Goal: Transaction & Acquisition: Purchase product/service

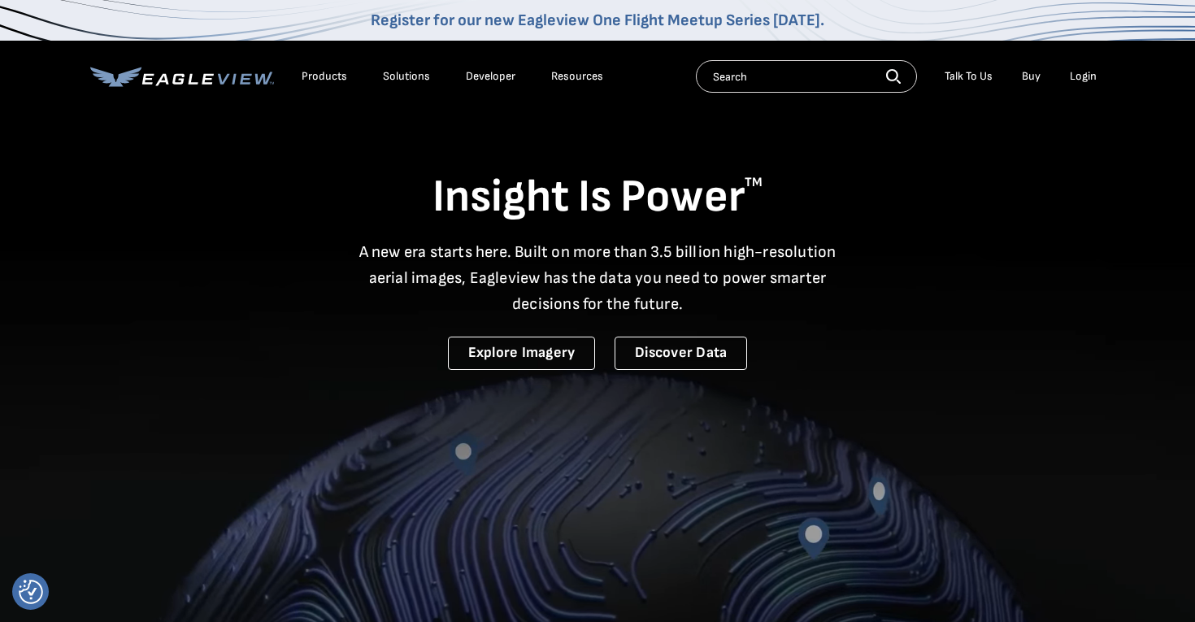
click at [1080, 75] on div "Login" at bounding box center [1083, 76] width 27 height 15
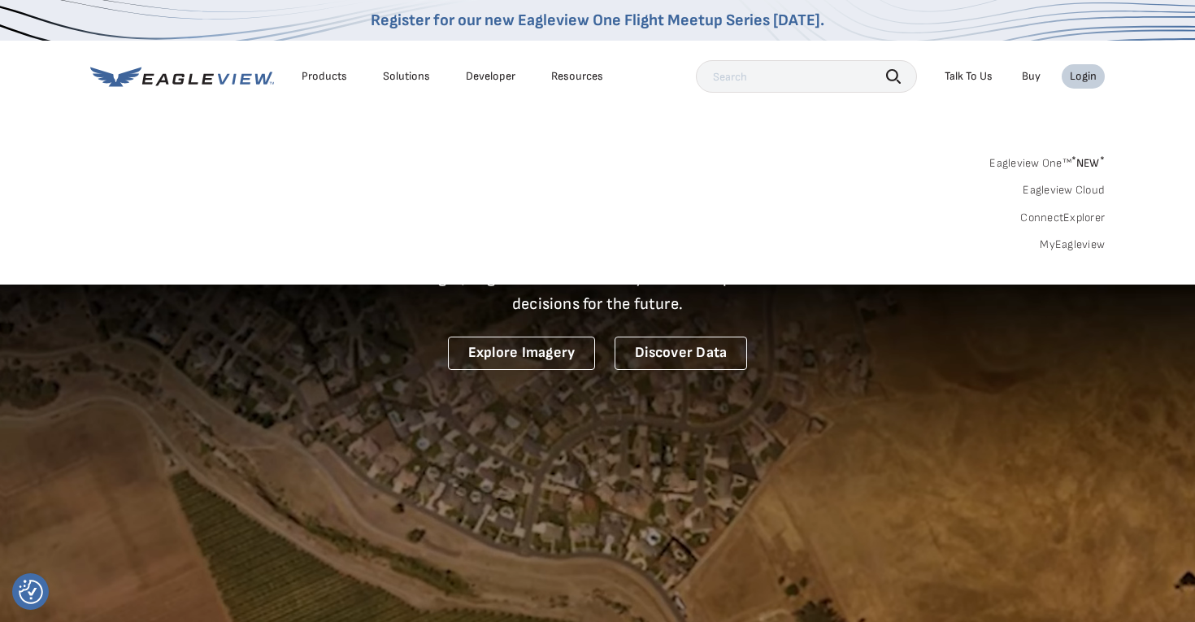
click at [1081, 240] on link "MyEagleview" at bounding box center [1072, 244] width 65 height 15
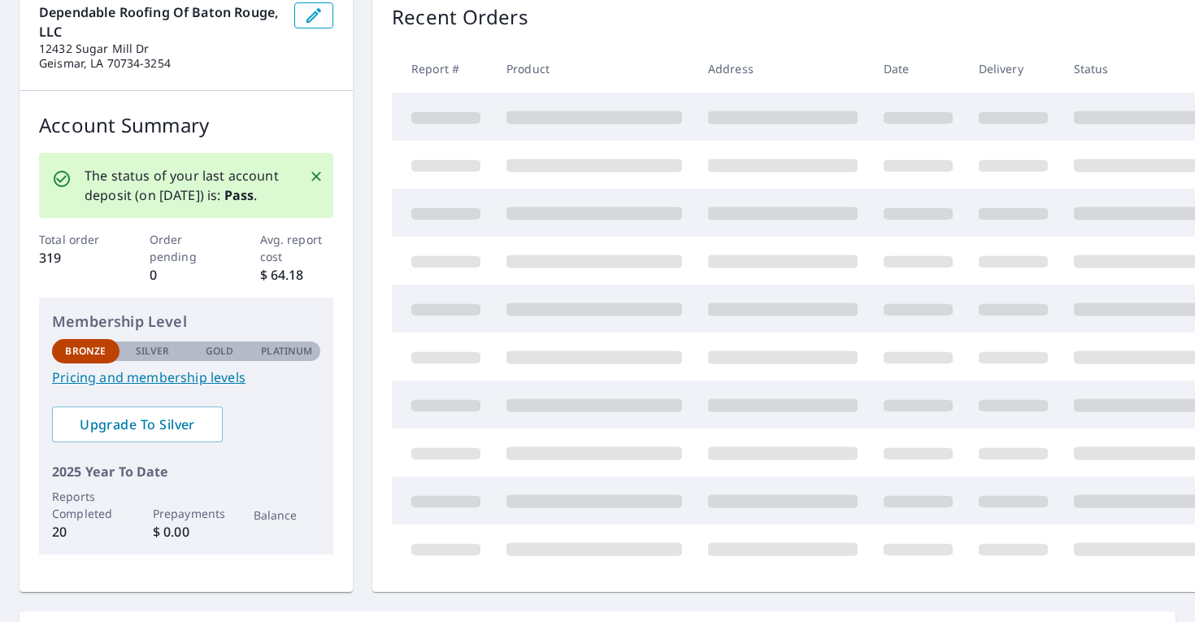
scroll to position [188, 0]
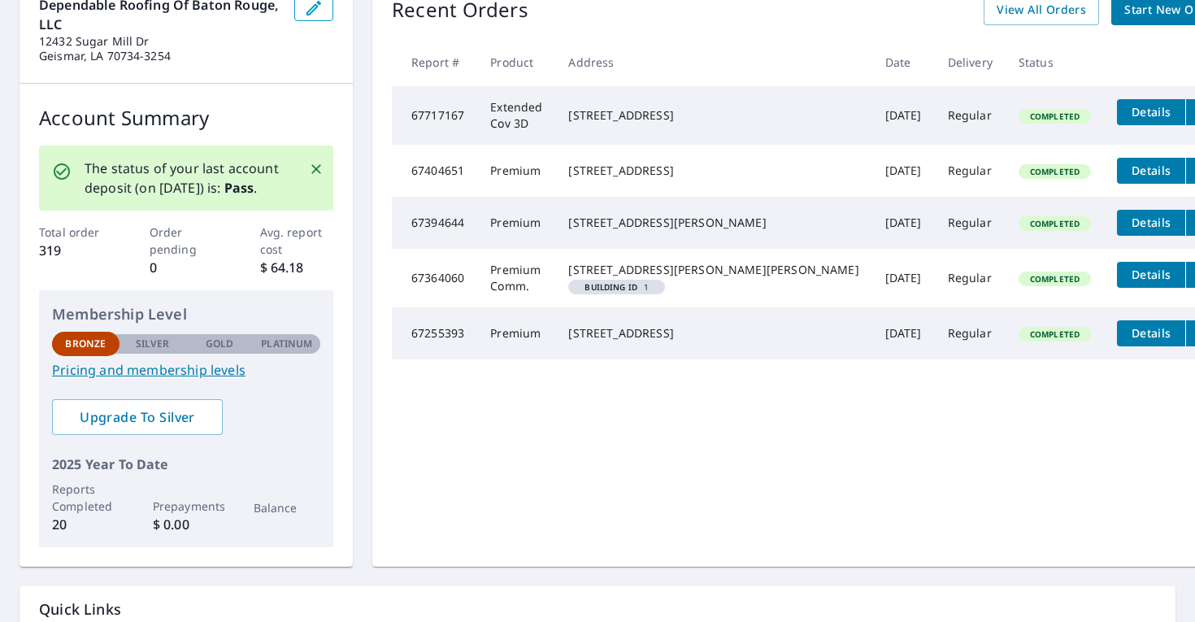
click at [165, 345] on p "Silver" at bounding box center [153, 344] width 34 height 15
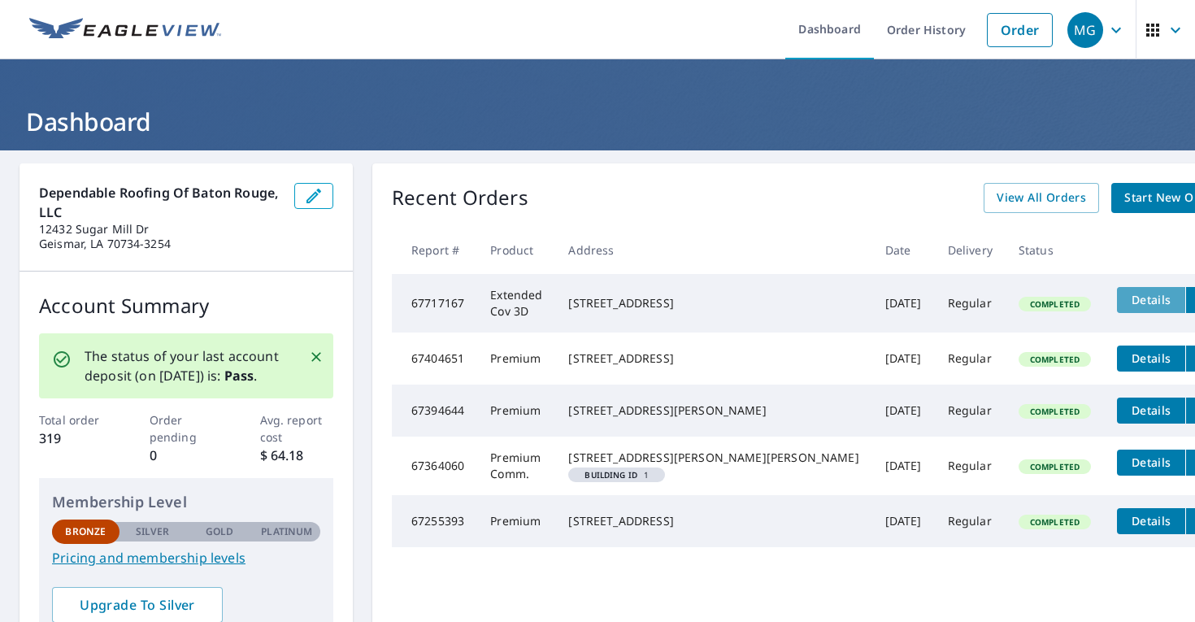
click at [1117, 289] on button "Details" at bounding box center [1151, 300] width 68 height 26
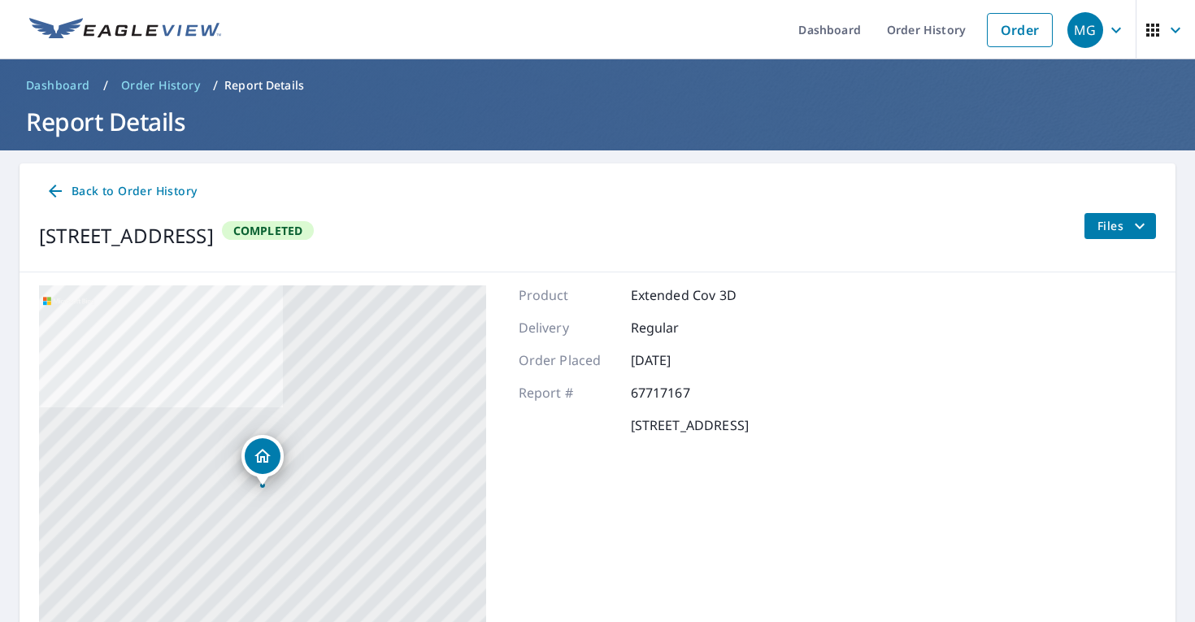
click at [64, 192] on icon at bounding box center [56, 191] width 20 height 20
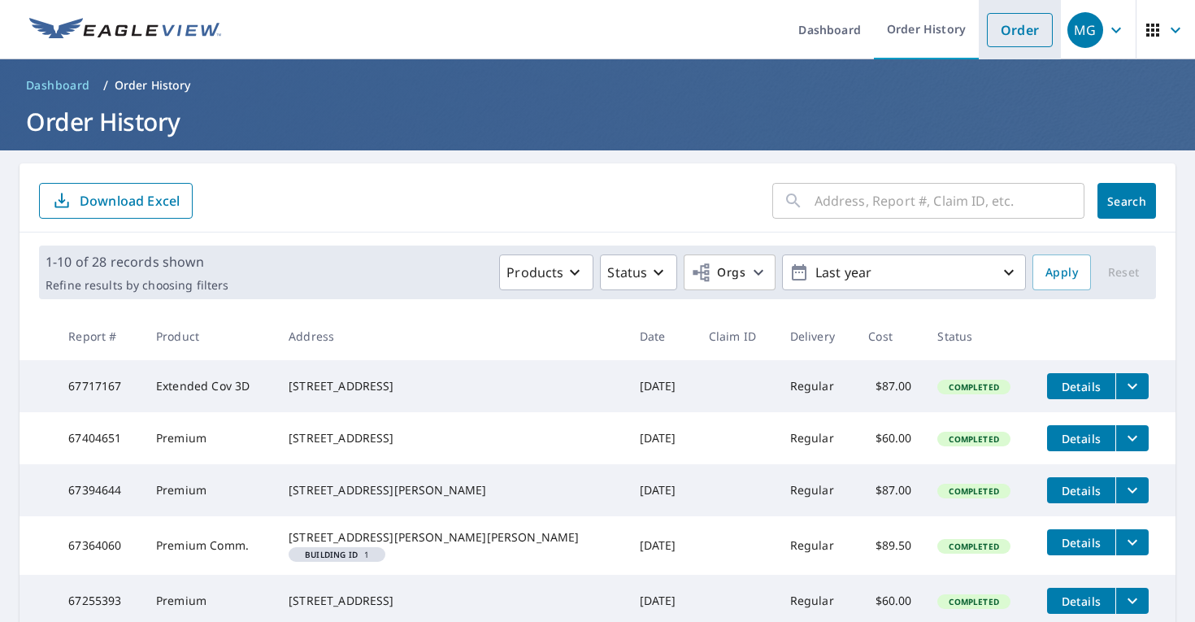
click at [1025, 32] on link "Order" at bounding box center [1020, 30] width 66 height 34
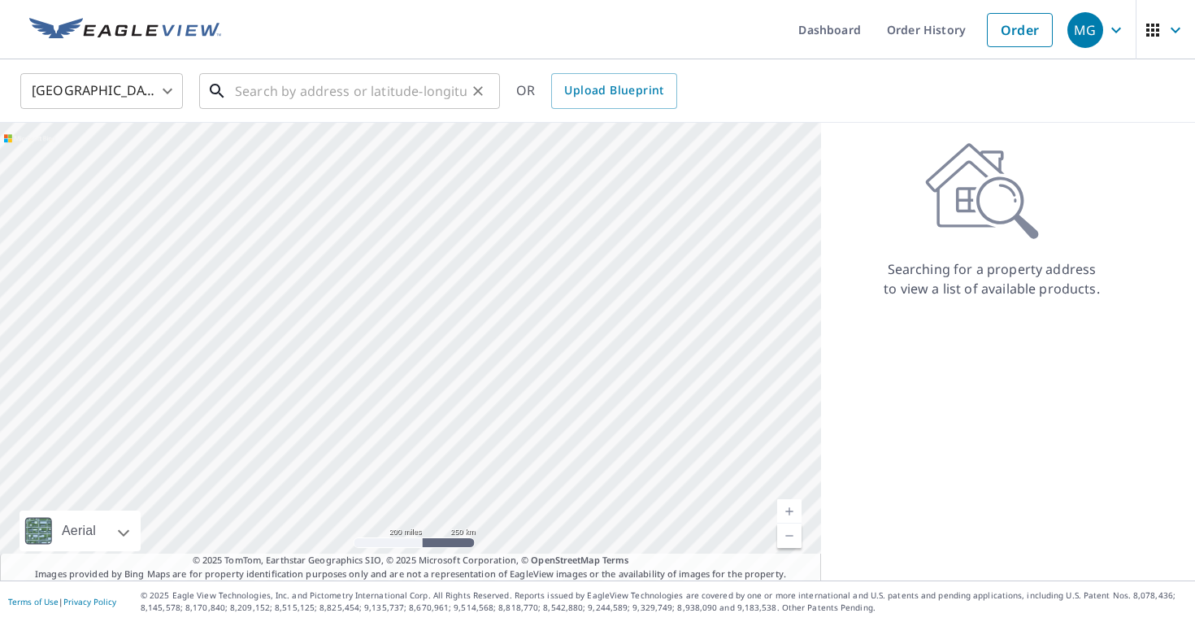
click at [318, 89] on input "text" at bounding box center [351, 91] width 232 height 46
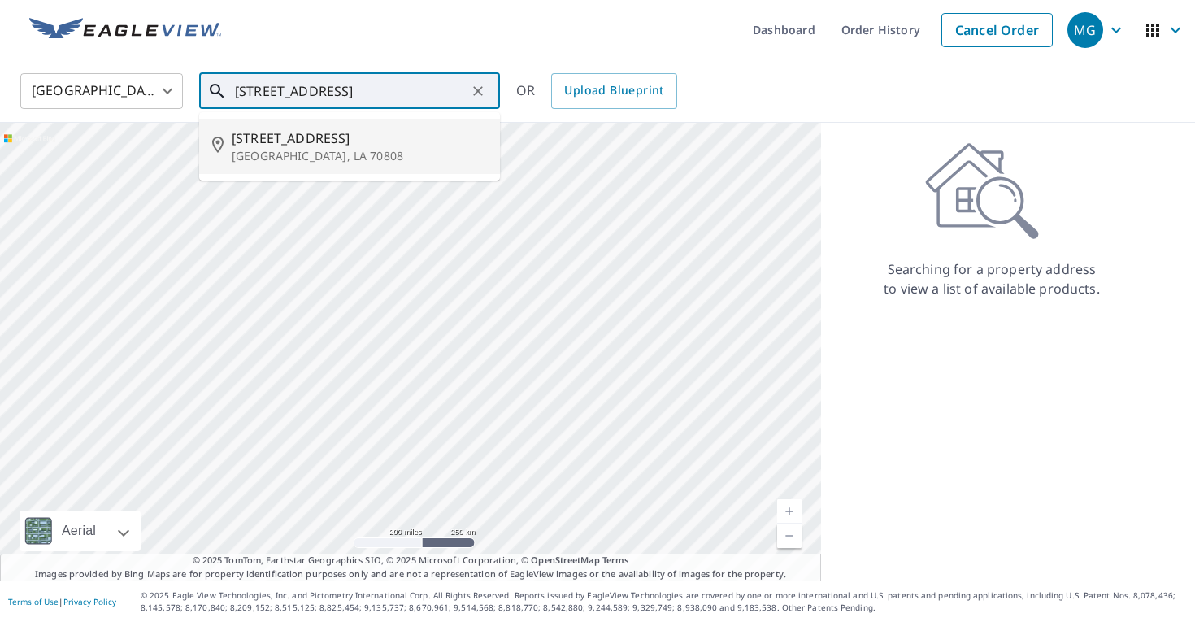
click at [336, 154] on p "[GEOGRAPHIC_DATA], LA 70808" at bounding box center [359, 156] width 255 height 16
type input "[STREET_ADDRESS]"
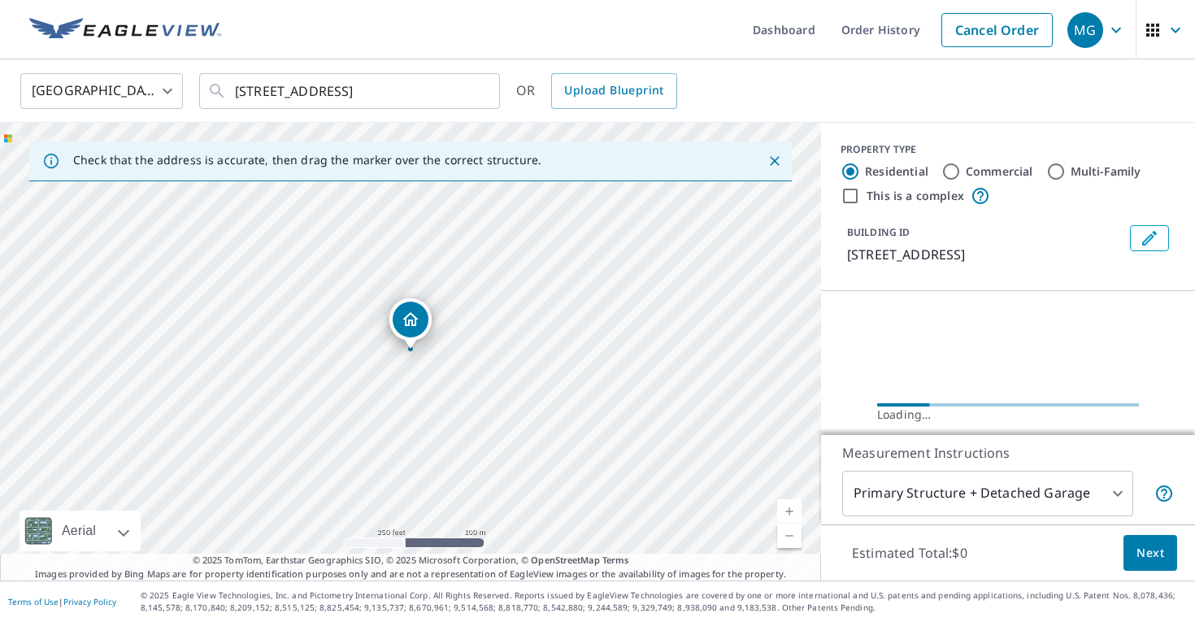
click at [788, 507] on link "Current Level 17, Zoom In" at bounding box center [789, 511] width 24 height 24
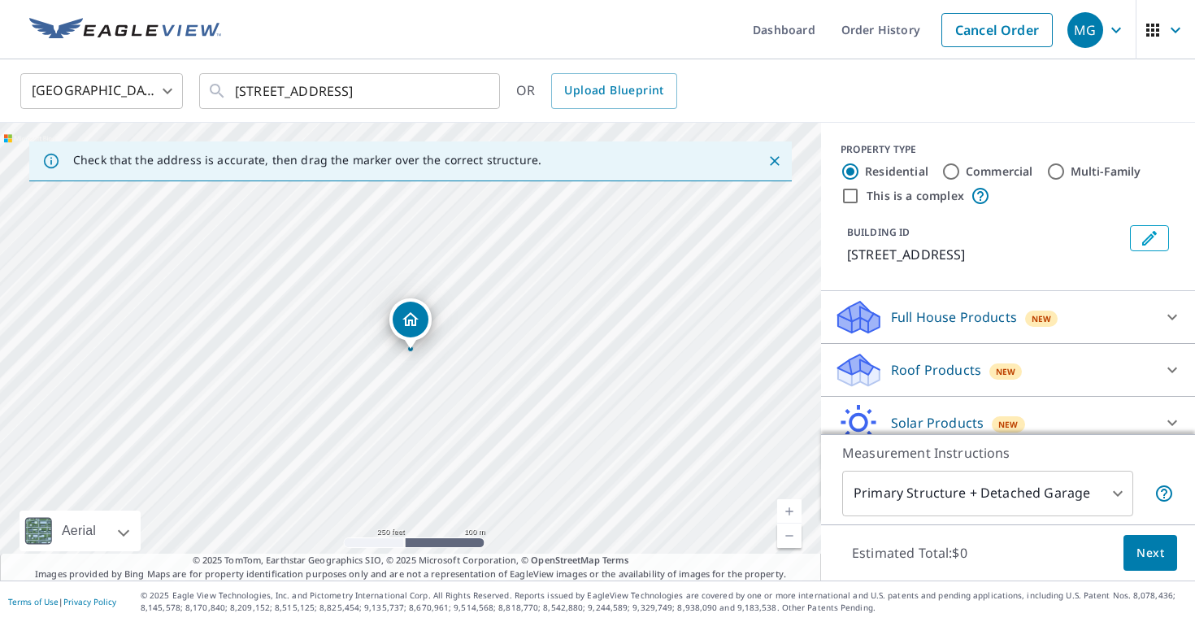
click at [788, 507] on link "Current Level 17, Zoom In" at bounding box center [789, 511] width 24 height 24
click at [788, 507] on link "Current Level 17.925281817029273, Zoom In Disabled" at bounding box center [789, 511] width 24 height 24
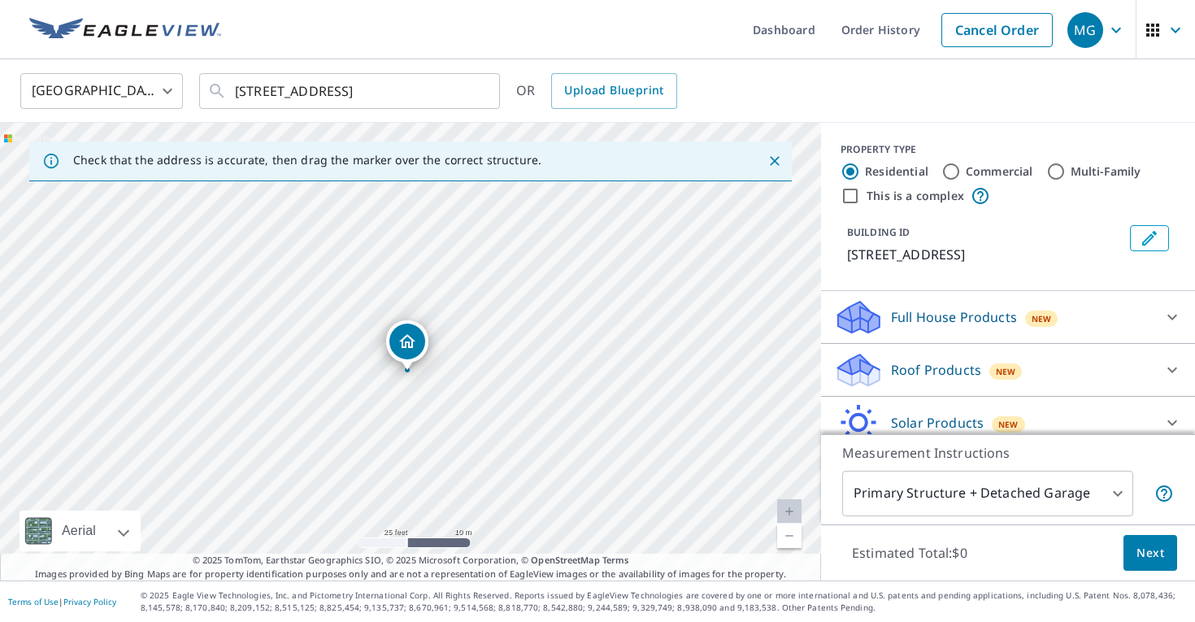
drag, startPoint x: 414, startPoint y: 315, endPoint x: 407, endPoint y: 336, distance: 22.1
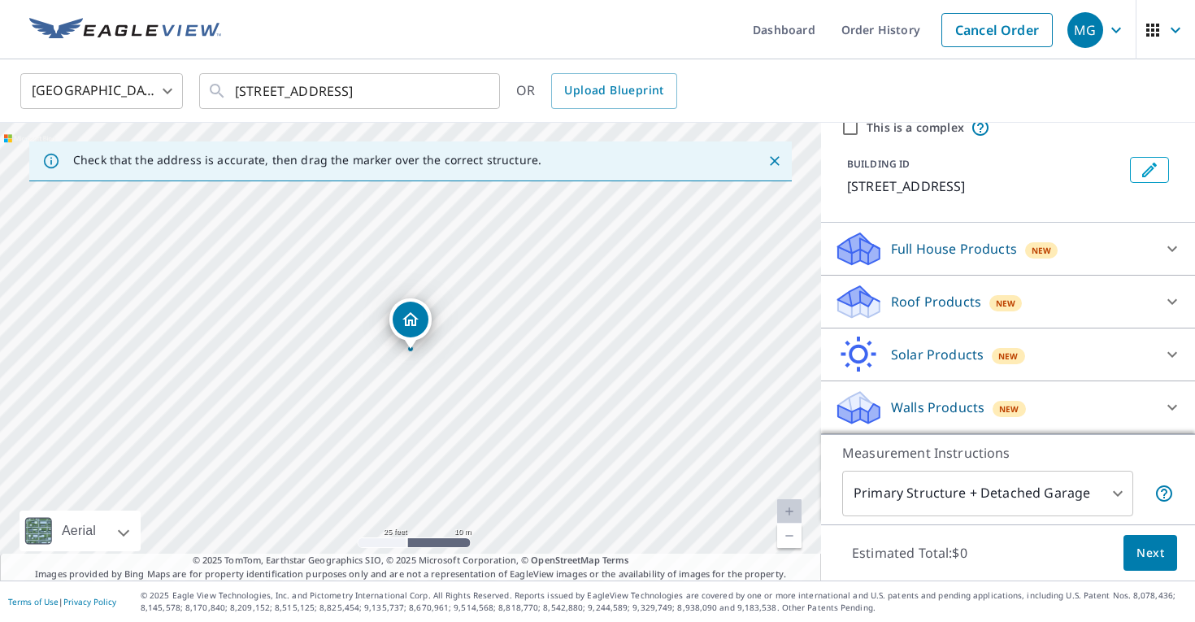
click at [992, 292] on div "New" at bounding box center [1005, 302] width 33 height 20
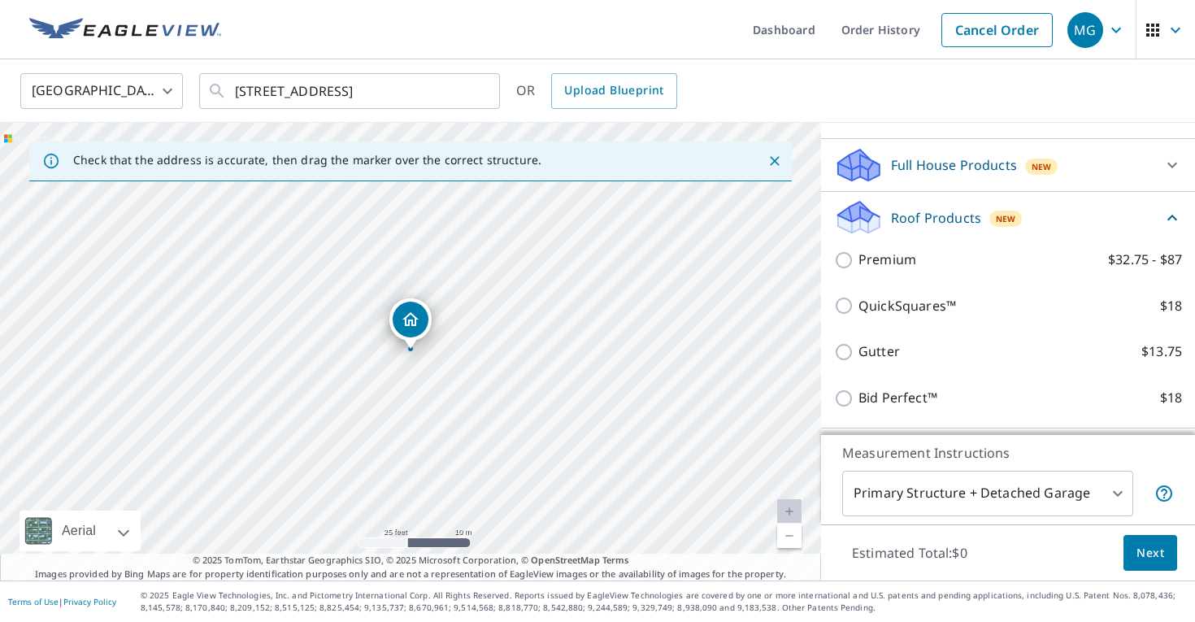
scroll to position [161, 0]
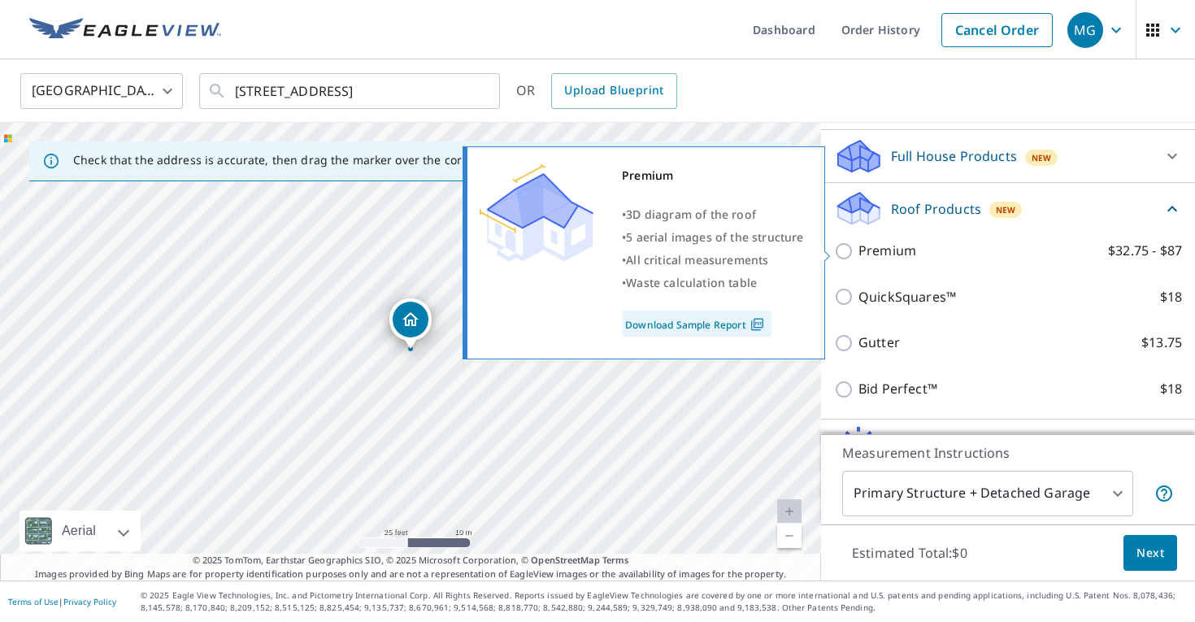
click at [898, 246] on p "Premium" at bounding box center [888, 251] width 58 height 20
click at [859, 246] on input "Premium $32.75 - $87" at bounding box center [846, 251] width 24 height 20
checkbox input "true"
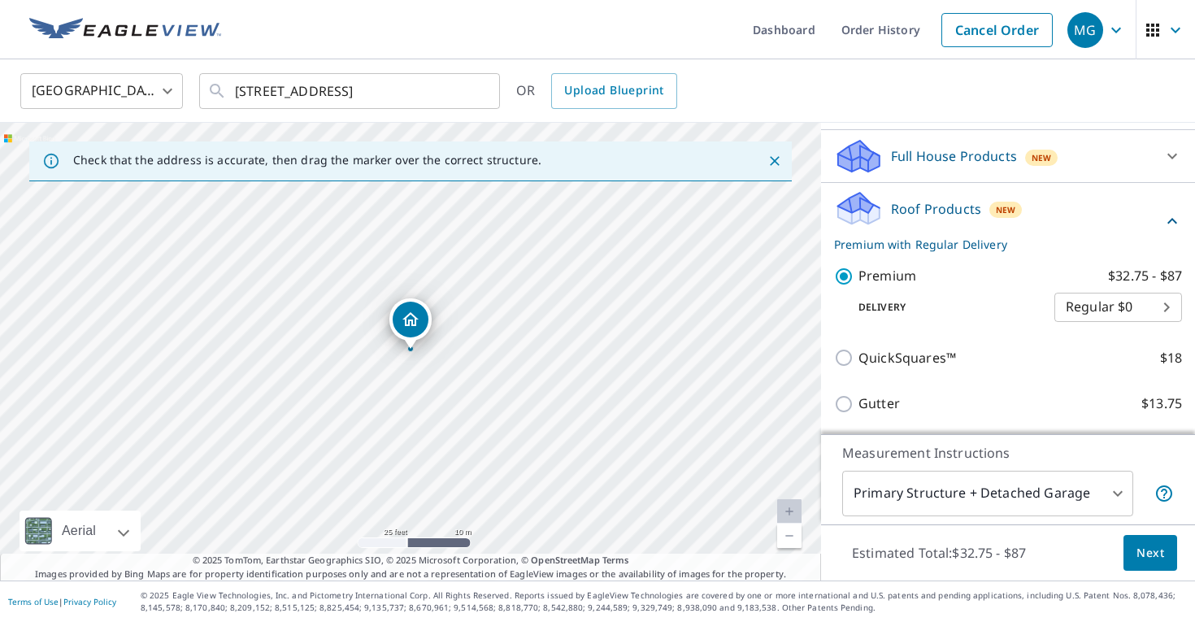
scroll to position [315, 0]
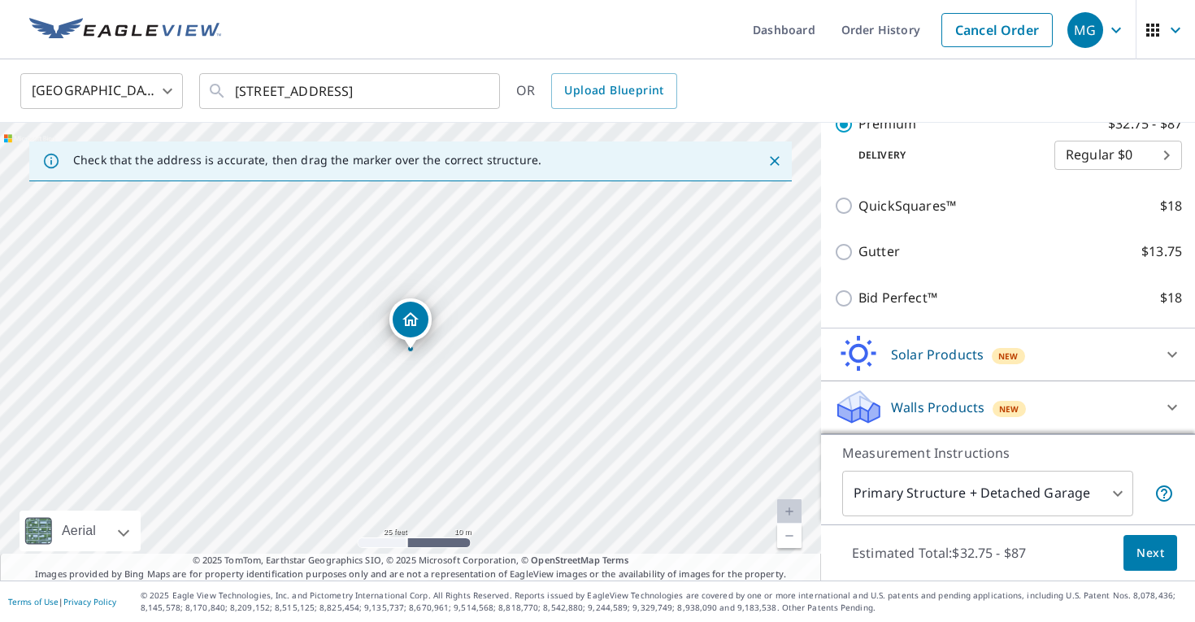
click at [1165, 559] on button "Next" at bounding box center [1151, 553] width 54 height 37
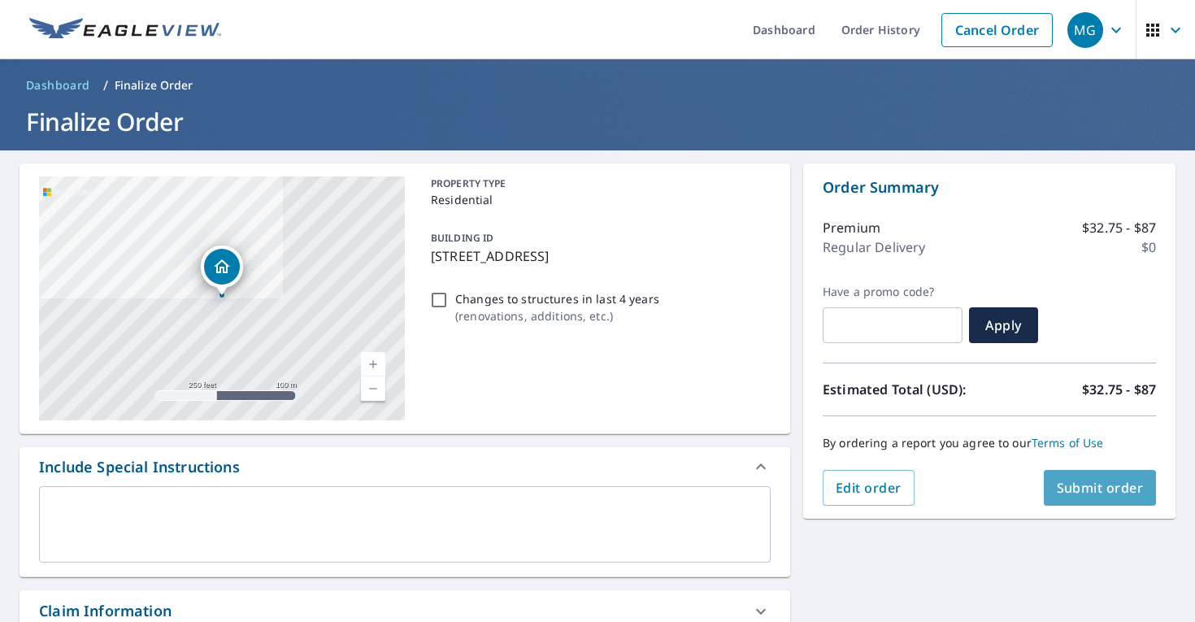
click at [1074, 481] on span "Submit order" at bounding box center [1100, 488] width 87 height 18
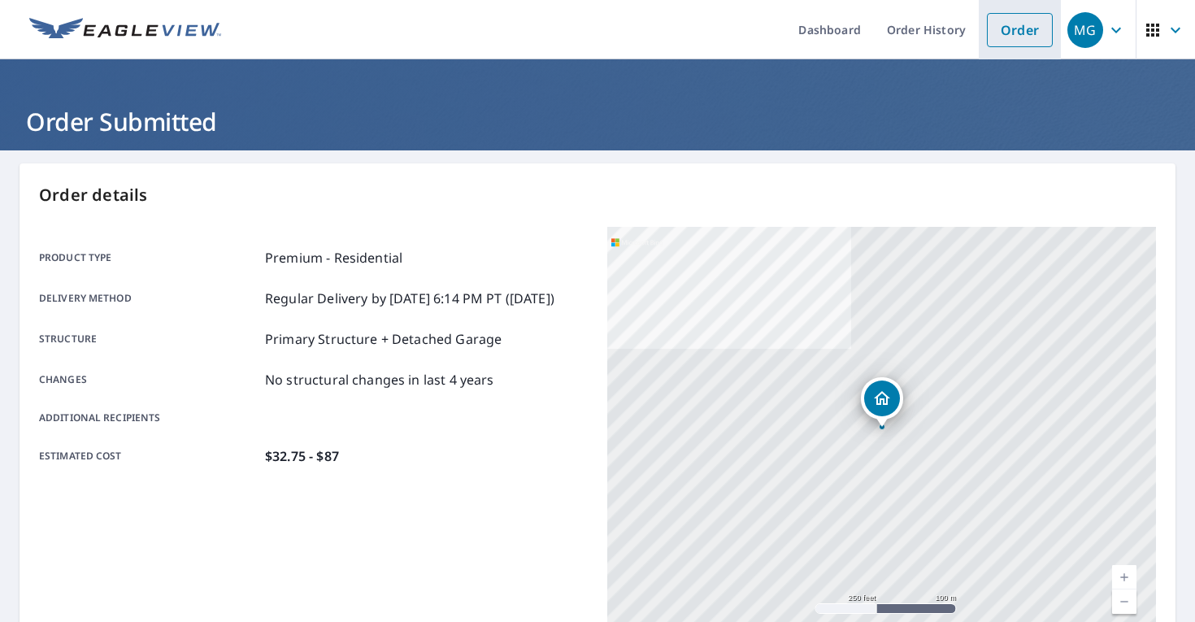
click at [1006, 35] on link "Order" at bounding box center [1020, 30] width 66 height 34
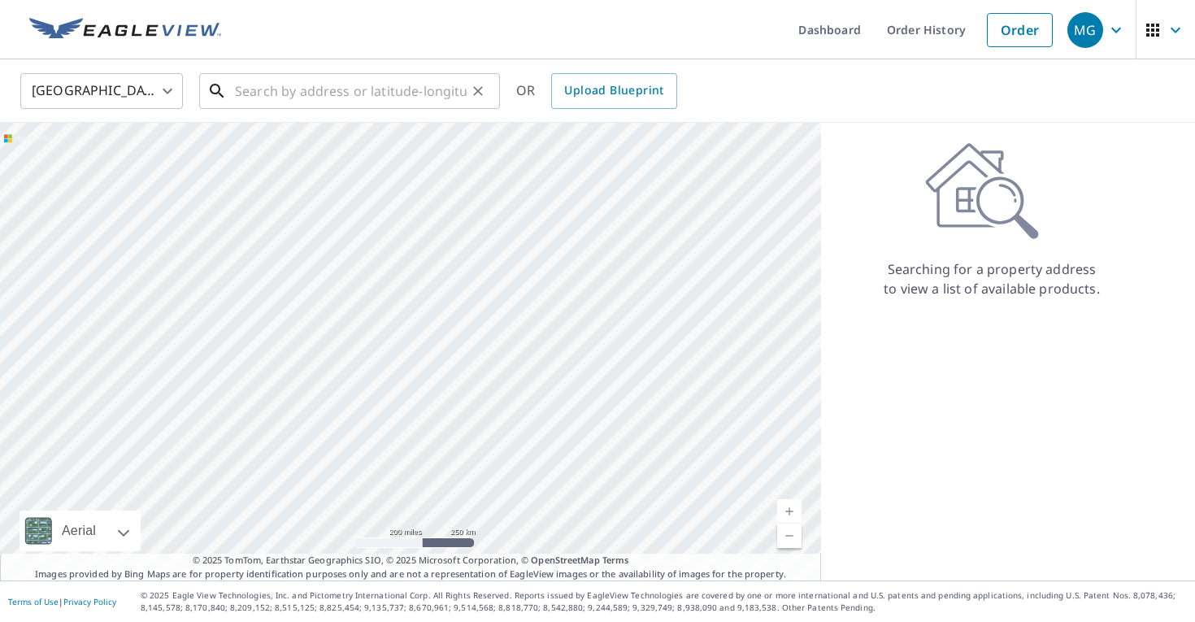
click at [290, 83] on input "text" at bounding box center [351, 91] width 232 height 46
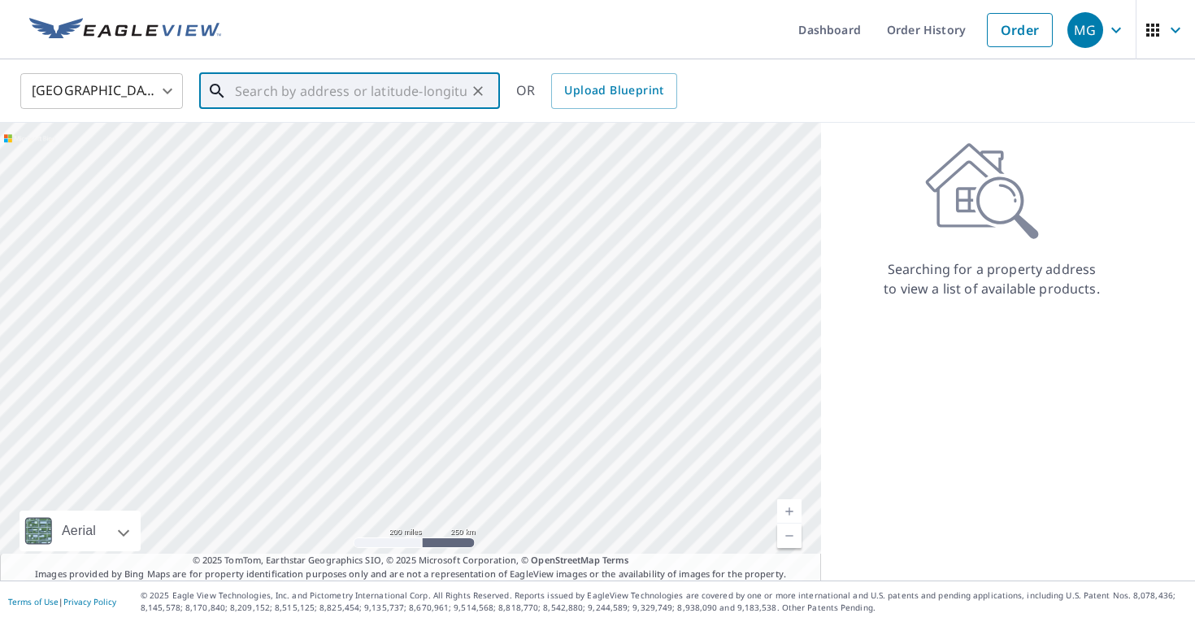
type input "2"
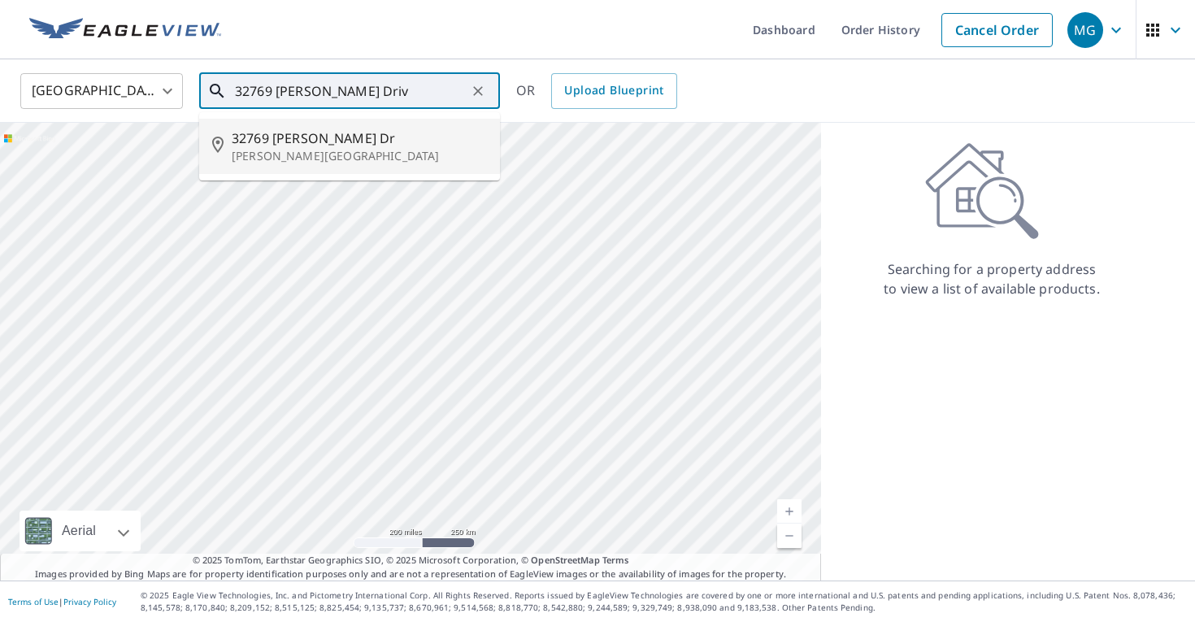
click at [348, 141] on span "32769 [PERSON_NAME] Dr" at bounding box center [359, 138] width 255 height 20
type input "[STREET_ADDRESS][PERSON_NAME][PERSON_NAME]"
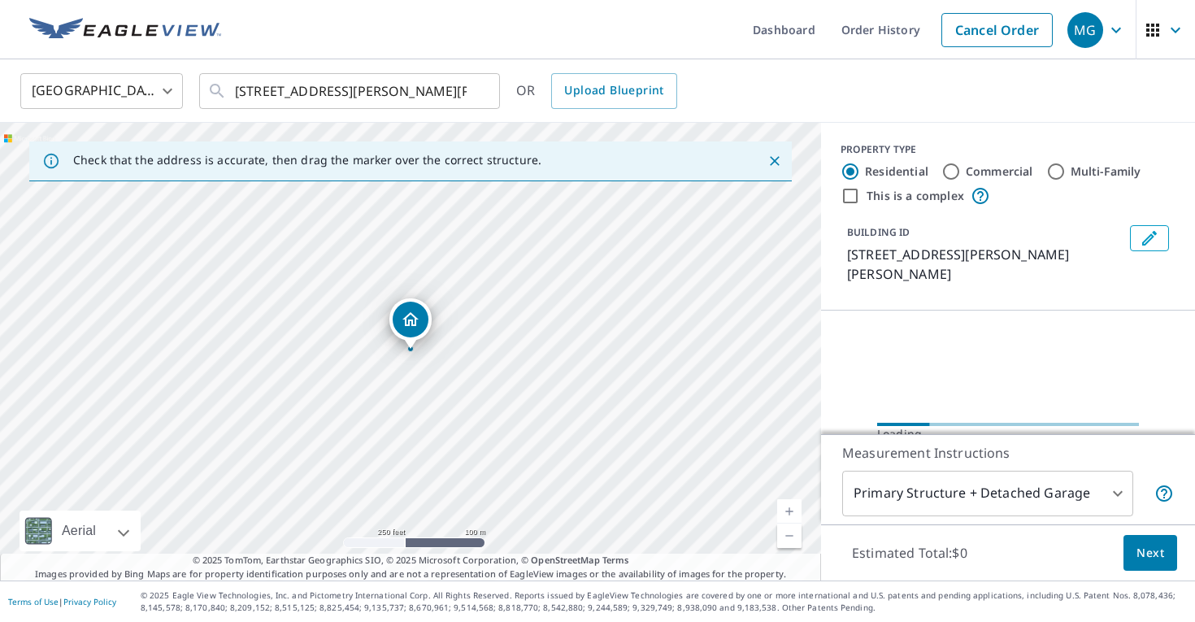
click at [784, 499] on link "Current Level 17, Zoom In" at bounding box center [789, 511] width 24 height 24
click at [784, 499] on link "Current Level 17.460634365718956, Zoom In" at bounding box center [789, 511] width 24 height 24
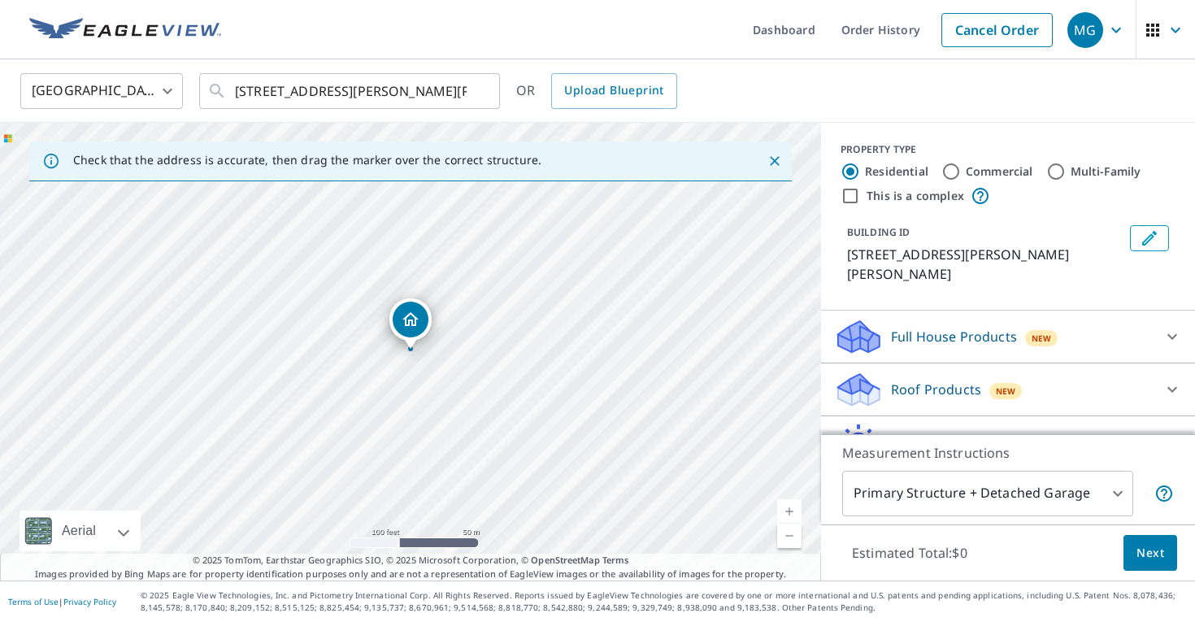
click at [784, 499] on link "Current Level 18, Zoom In" at bounding box center [789, 511] width 24 height 24
click at [784, 499] on link "Current Level 20, Zoom In Disabled" at bounding box center [789, 511] width 24 height 24
drag, startPoint x: 411, startPoint y: 316, endPoint x: 417, endPoint y: 330, distance: 15.3
click at [968, 328] on p "Full House Products" at bounding box center [954, 337] width 126 height 20
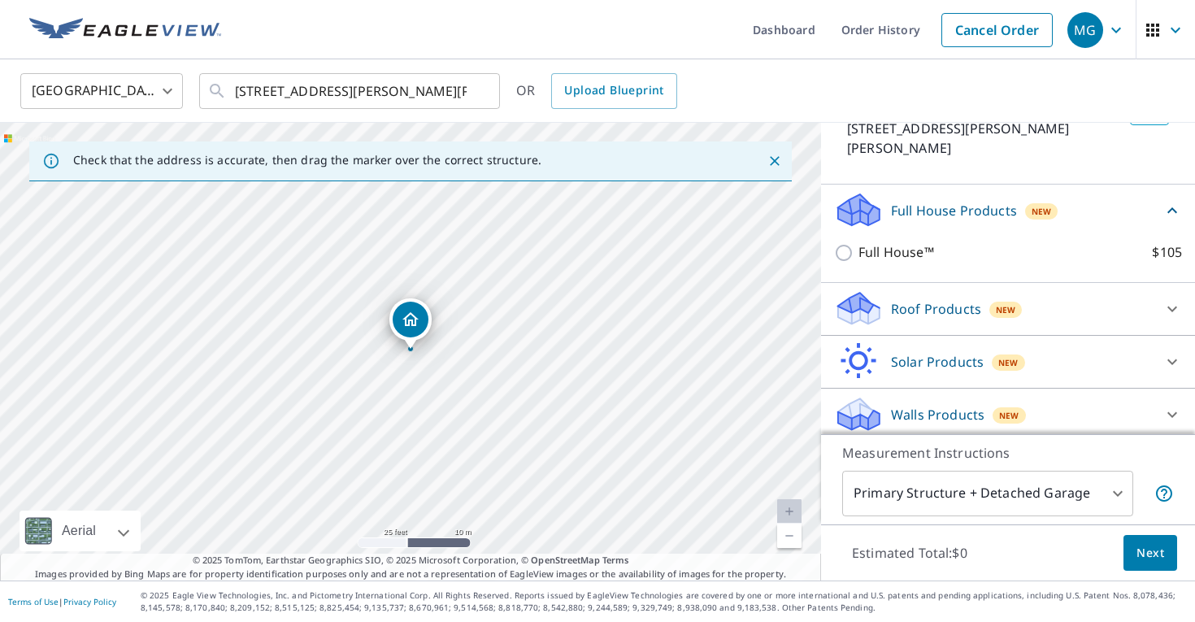
scroll to position [133, 0]
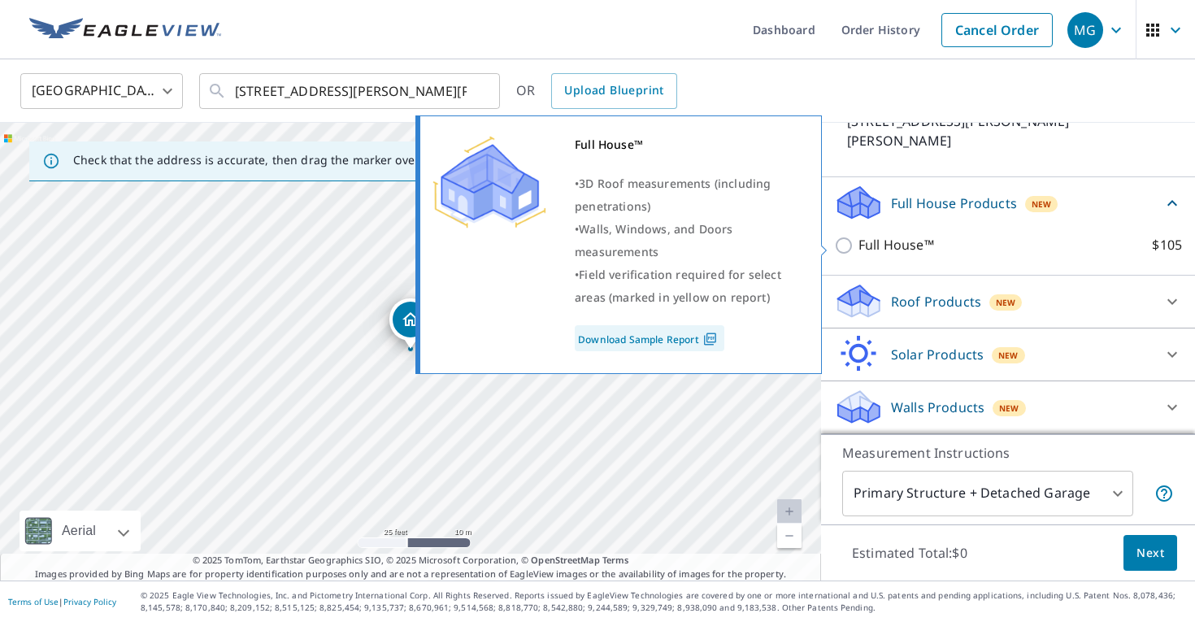
click at [924, 247] on p "Full House™" at bounding box center [897, 245] width 76 height 20
click at [859, 247] on input "Full House™ $105" at bounding box center [846, 246] width 24 height 20
checkbox input "true"
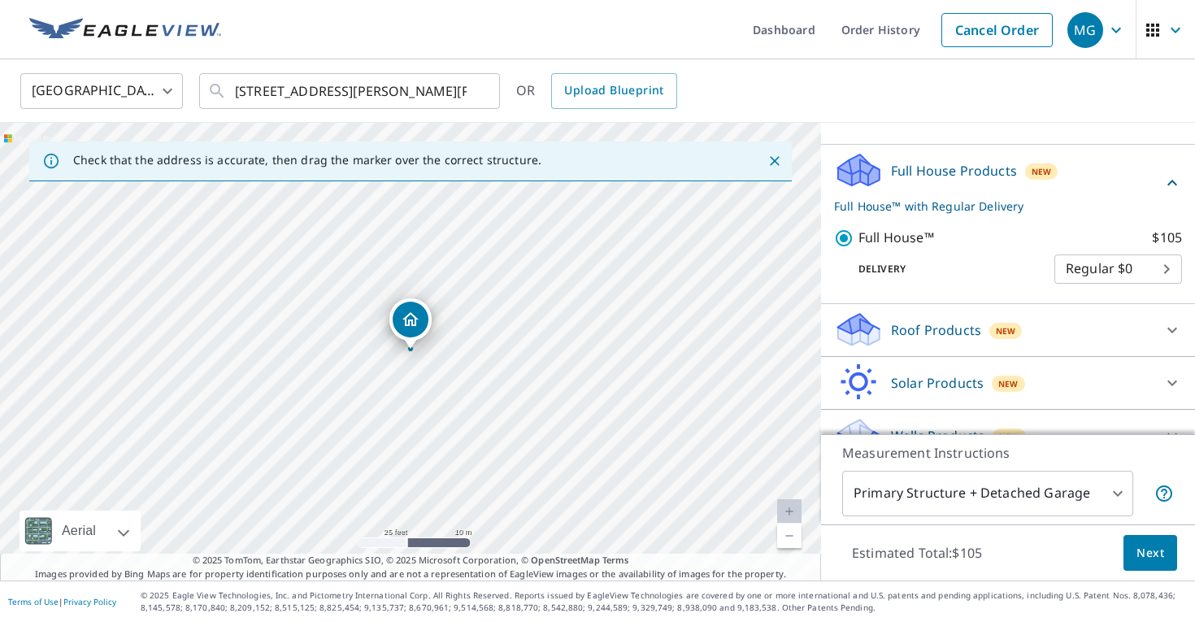
scroll to position [189, 0]
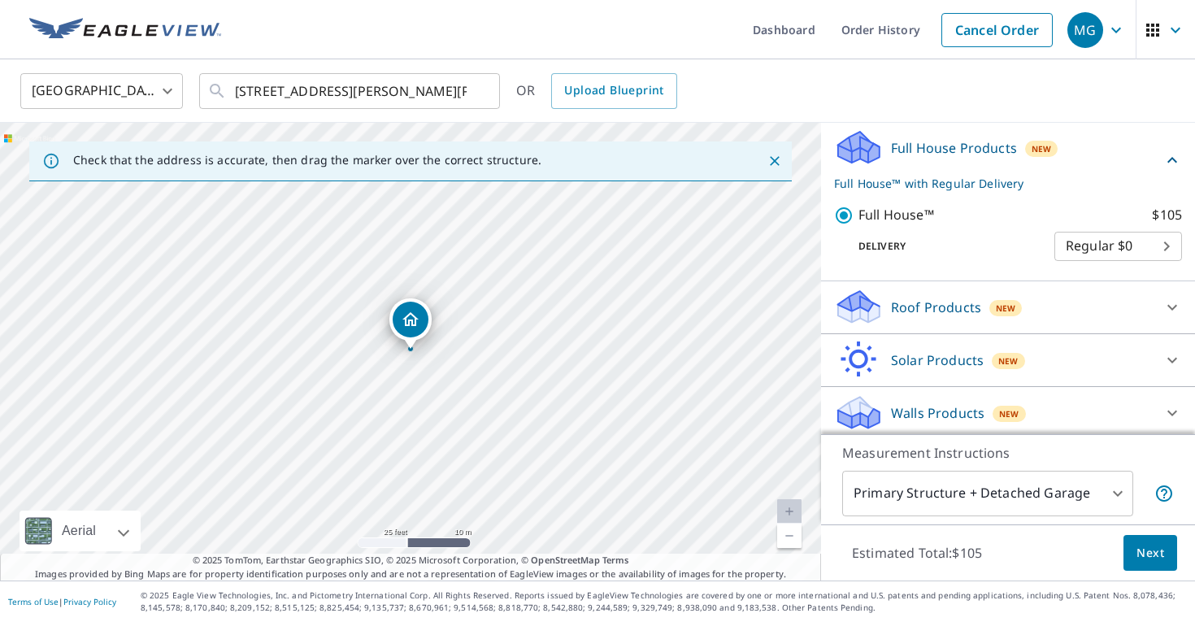
click at [989, 302] on div "New" at bounding box center [1005, 308] width 33 height 20
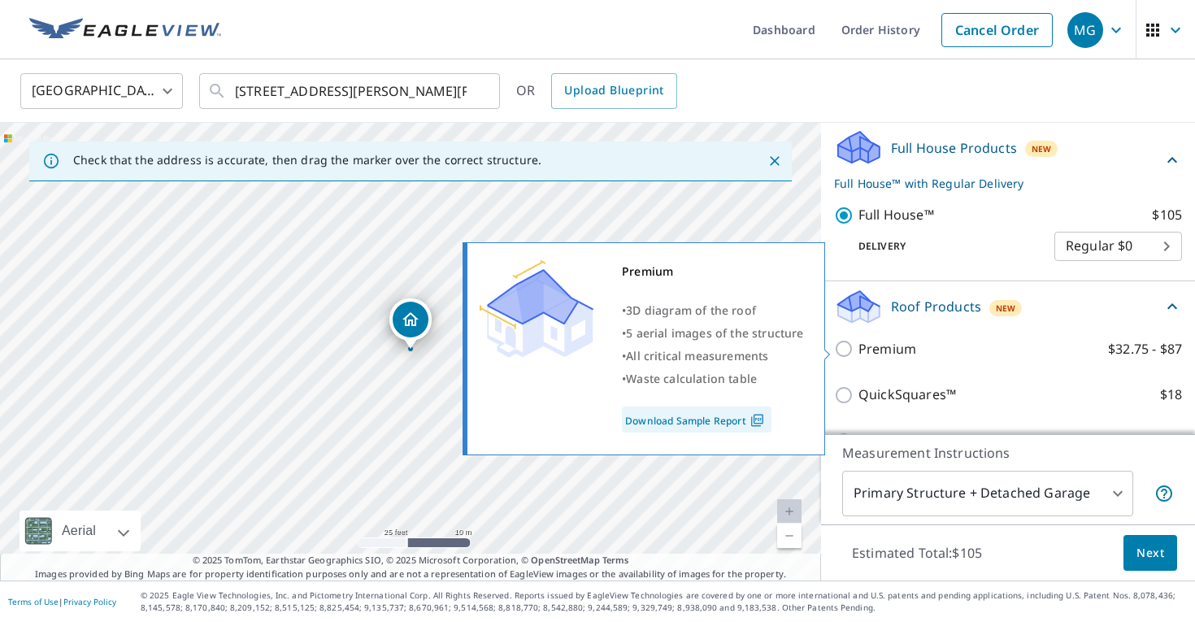
click at [886, 346] on p "Premium" at bounding box center [888, 349] width 58 height 20
click at [859, 346] on input "Premium $32.75 - $87" at bounding box center [846, 349] width 24 height 20
checkbox input "true"
checkbox input "false"
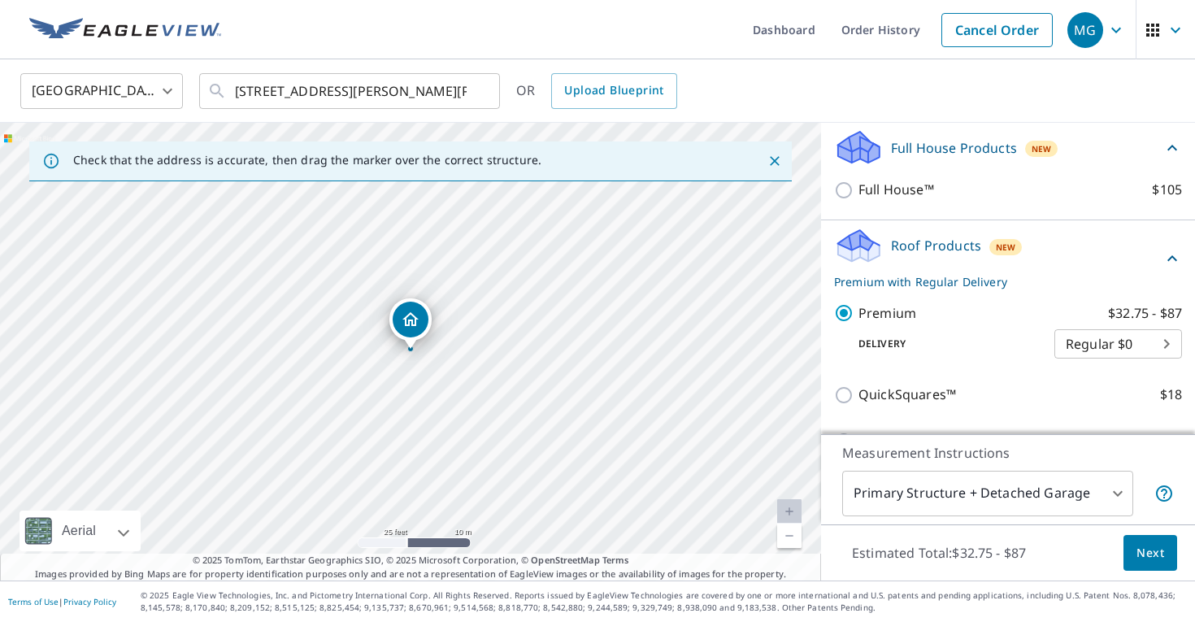
click at [1145, 548] on span "Next" at bounding box center [1151, 553] width 28 height 20
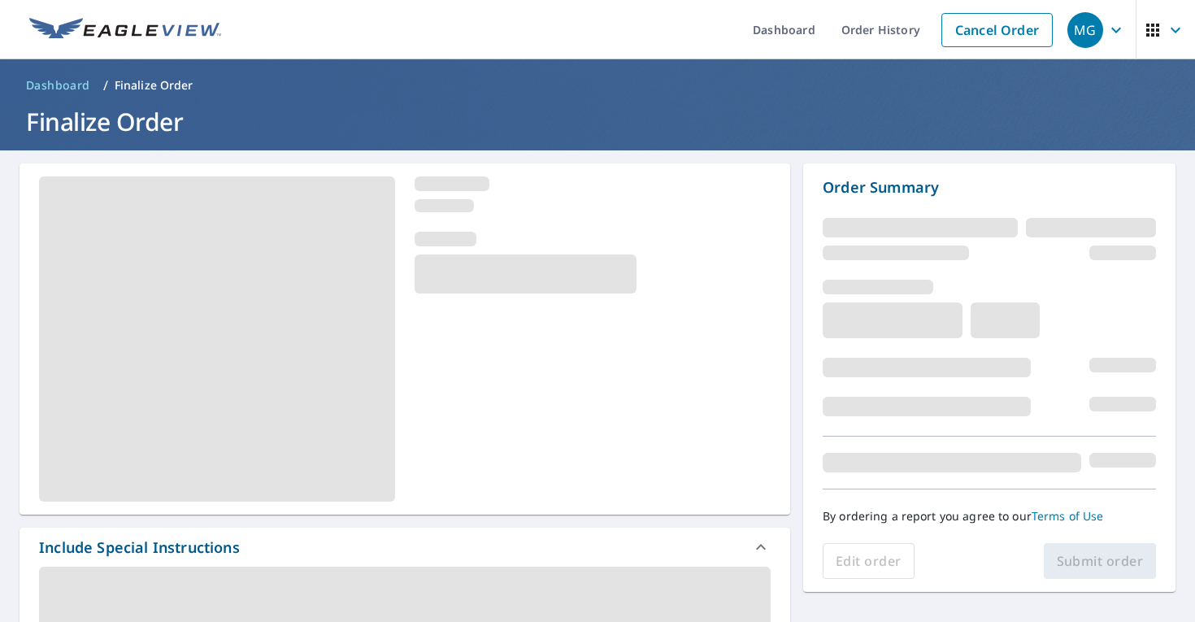
scroll to position [162, 0]
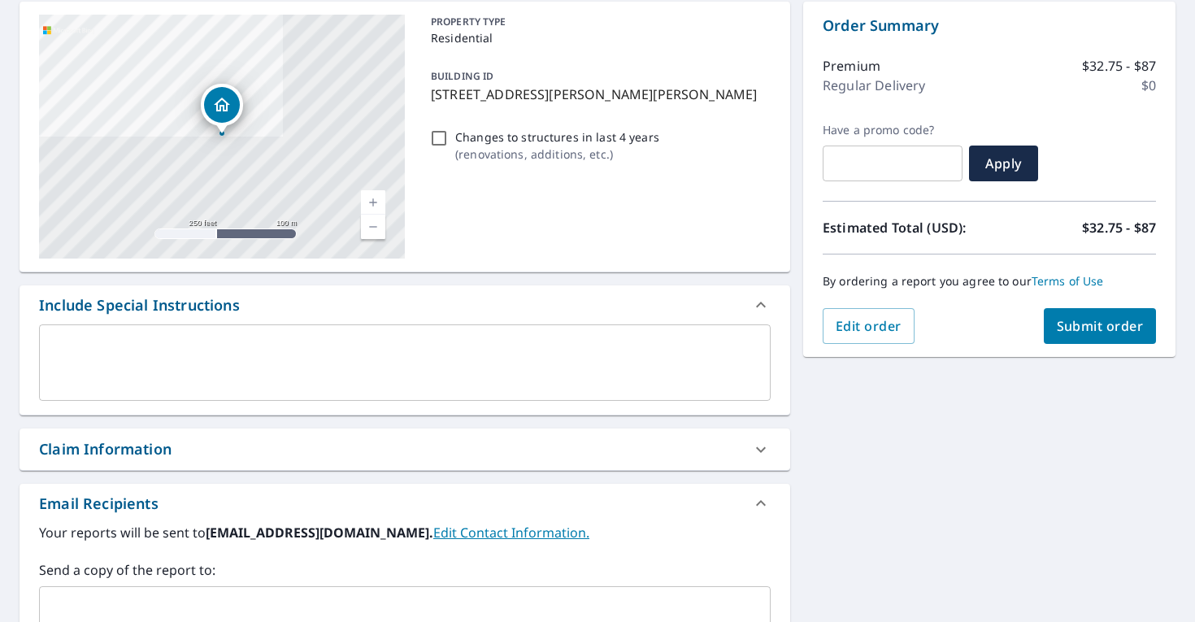
click at [1107, 339] on button "Submit order" at bounding box center [1100, 326] width 113 height 36
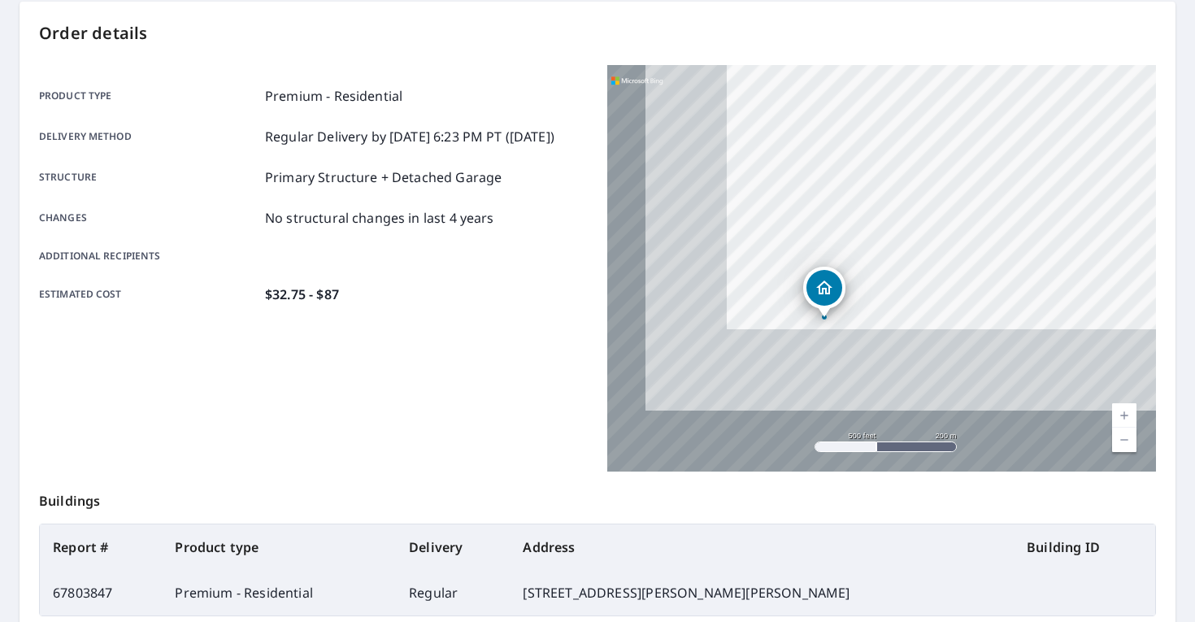
drag, startPoint x: 677, startPoint y: 341, endPoint x: 841, endPoint y: 149, distance: 252.7
click at [841, 149] on div "[STREET_ADDRESS][PERSON_NAME][PERSON_NAME]" at bounding box center [881, 268] width 549 height 407
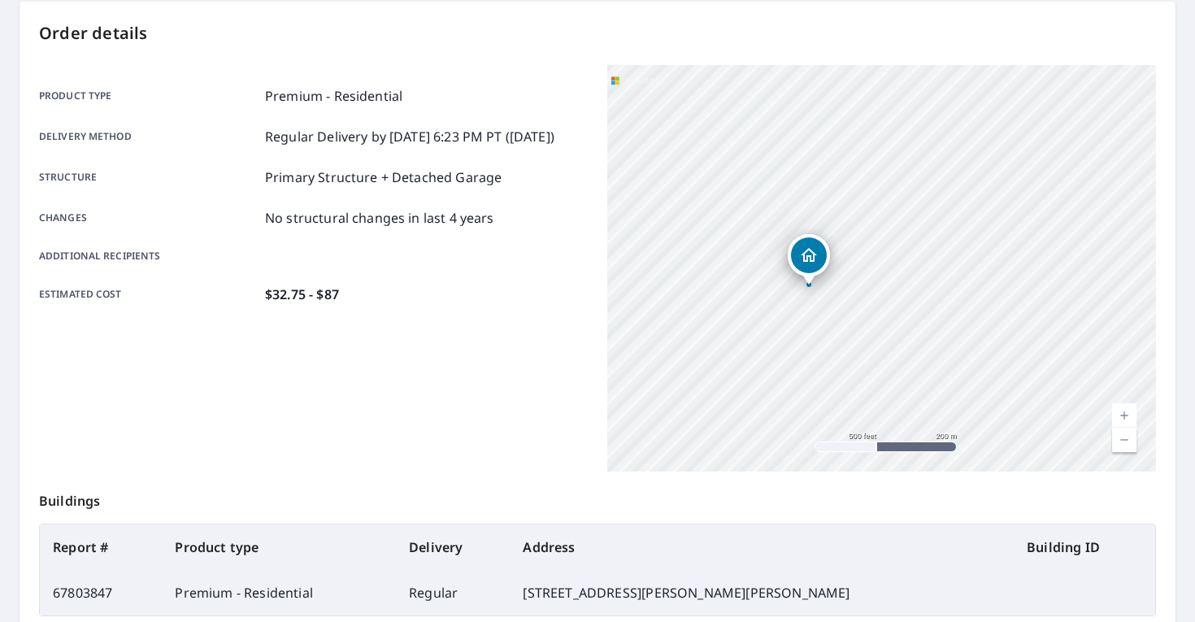
drag, startPoint x: 855, startPoint y: 209, endPoint x: 833, endPoint y: 178, distance: 37.9
click at [833, 178] on div "[STREET_ADDRESS][PERSON_NAME][PERSON_NAME]" at bounding box center [881, 268] width 549 height 407
